Goal: Task Accomplishment & Management: Complete application form

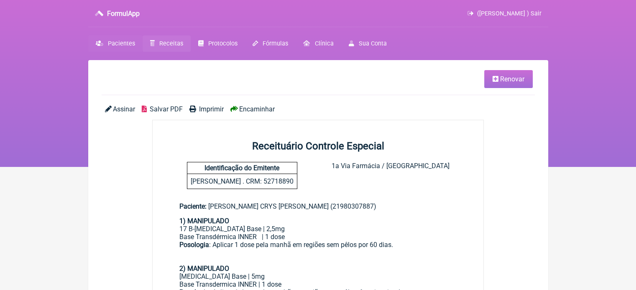
click at [125, 43] on span "Pacientes" at bounding box center [121, 43] width 27 height 7
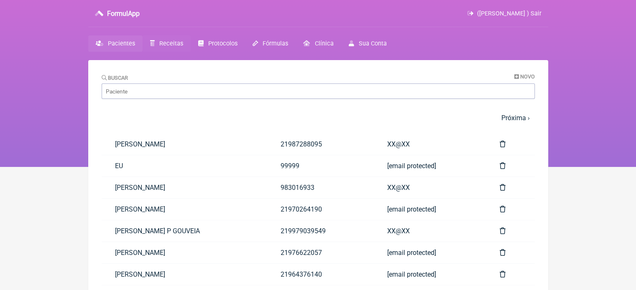
click at [167, 42] on span "Receitas" at bounding box center [171, 43] width 24 height 7
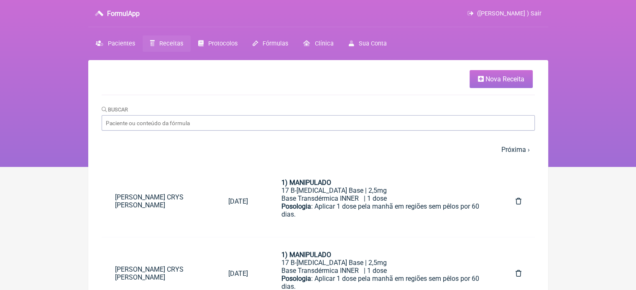
click at [493, 70] on link "Nova Receita" at bounding box center [500, 79] width 63 height 18
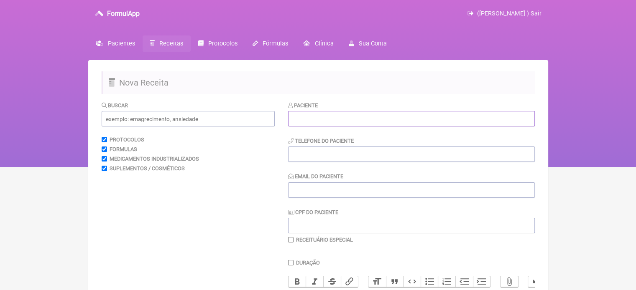
click at [317, 122] on input "text" at bounding box center [411, 118] width 247 height 15
paste input "[PERSON_NAME]"
type input "[PERSON_NAME]"
click at [300, 155] on input "tel" at bounding box center [411, 154] width 247 height 15
type input "21"
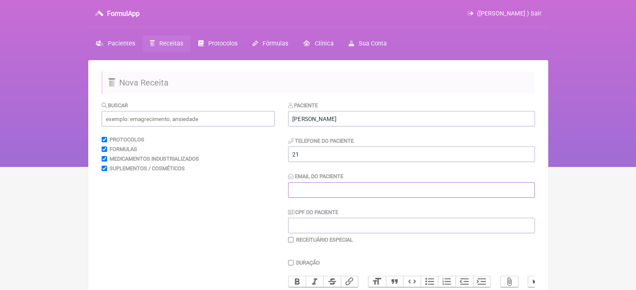
click at [309, 191] on input "Email do Paciente" at bounding box center [411, 190] width 247 height 15
type input "X@X"
click at [193, 125] on input "text" at bounding box center [188, 118] width 173 height 15
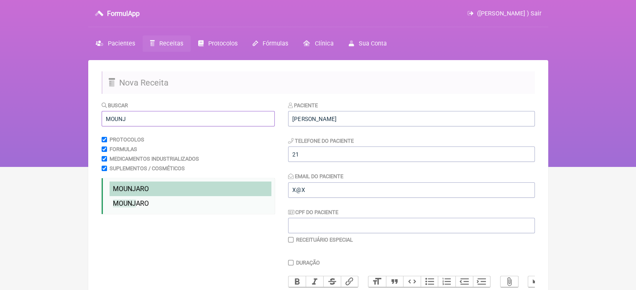
type input "MOUNJ"
click at [149, 188] on li "MOUNJ ARO" at bounding box center [190, 189] width 162 height 15
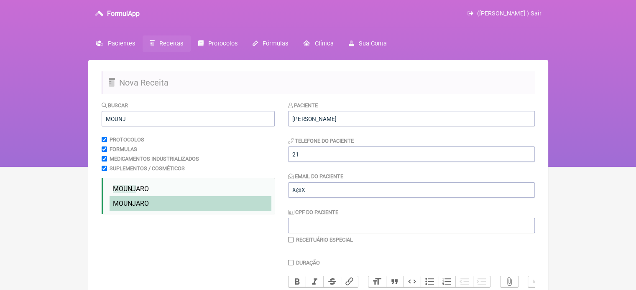
click at [135, 206] on span "MOUNJ" at bounding box center [124, 204] width 23 height 8
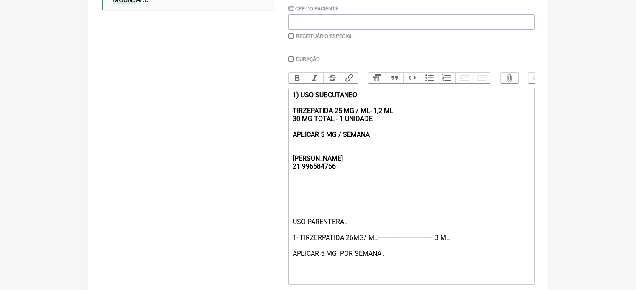
scroll to position [209, 0]
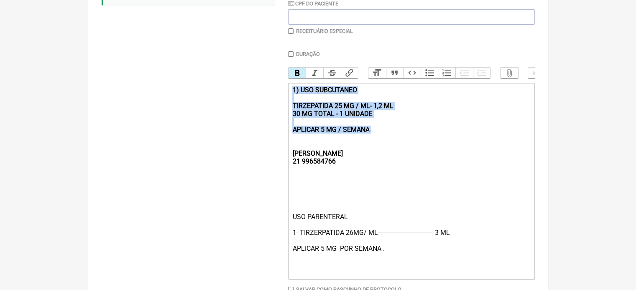
drag, startPoint x: 384, startPoint y: 141, endPoint x: 283, endPoint y: 92, distance: 113.3
click at [283, 92] on form "Buscar MOUNJ Protocolos Formulas Medicamentos Industrializados Suplementos / Co…" at bounding box center [318, 108] width 433 height 433
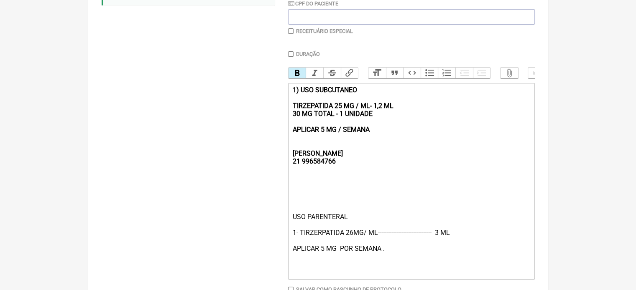
type trix-editor "<div><strong><br><br>[PERSON_NAME];<br>21 996584766</strong></div><div><br><br>…"
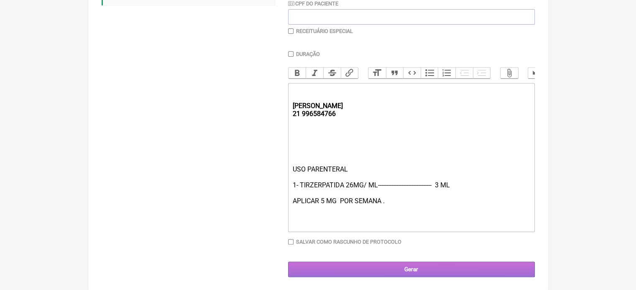
click at [358, 277] on input "Gerar" at bounding box center [411, 269] width 247 height 15
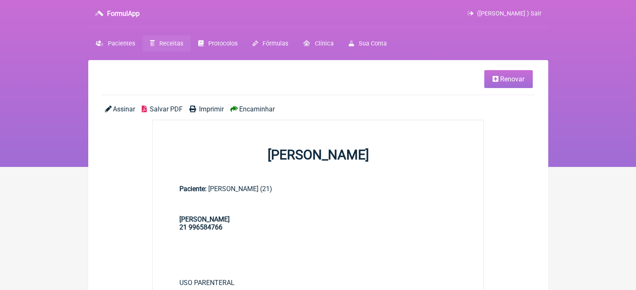
click at [493, 81] on icon at bounding box center [495, 79] width 6 height 7
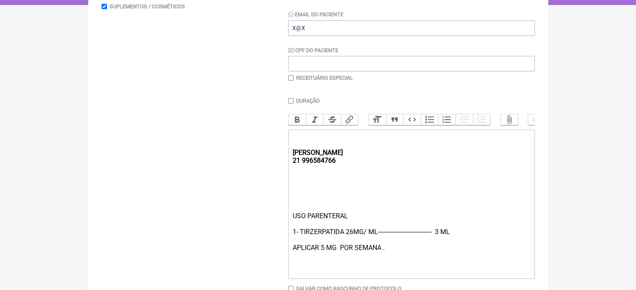
scroll to position [167, 0]
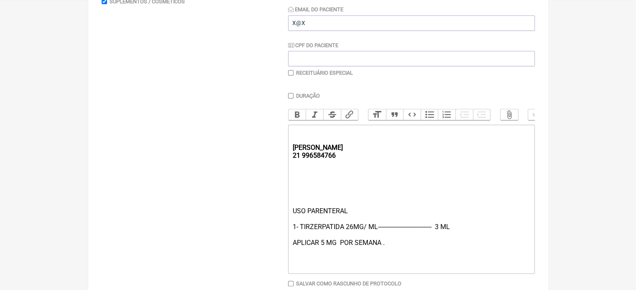
click at [321, 250] on div "USO PARENTERAL 1- TIRZERPATIDA 26MG/ ML-------------------------------- 3 ML AP…" at bounding box center [410, 239] width 237 height 64
type trix-editor "<div><strong><br><br>[PERSON_NAME];<br>21 996584766</strong></div><div><br><br>…"
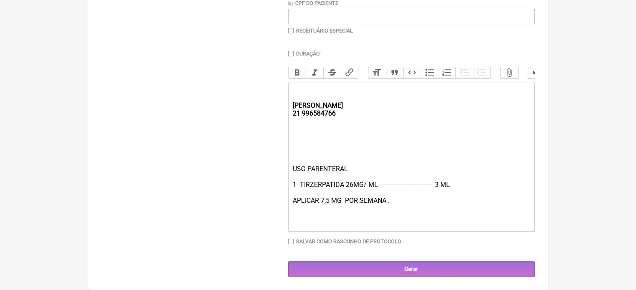
scroll to position [217, 0]
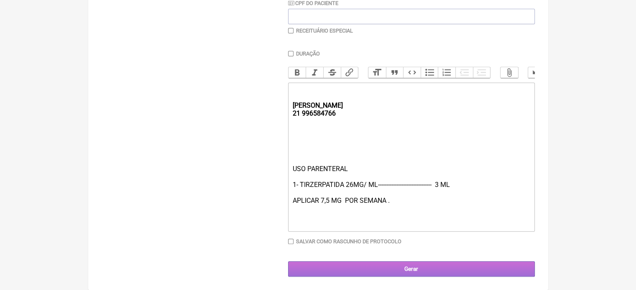
click at [393, 267] on input "Gerar" at bounding box center [411, 269] width 247 height 15
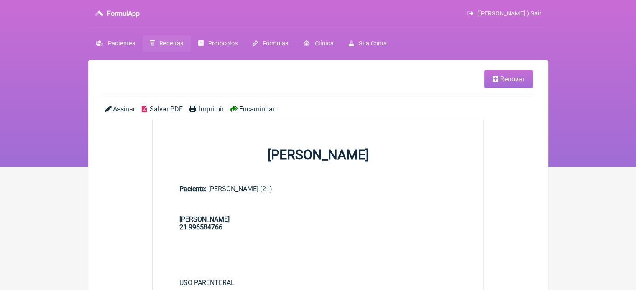
click at [207, 109] on span "Imprimir" at bounding box center [211, 109] width 25 height 8
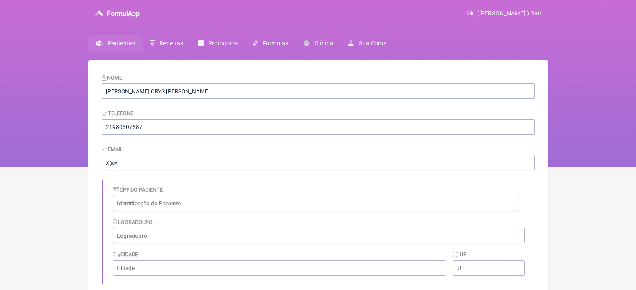
scroll to position [466, 0]
